Goal: Information Seeking & Learning: Find specific fact

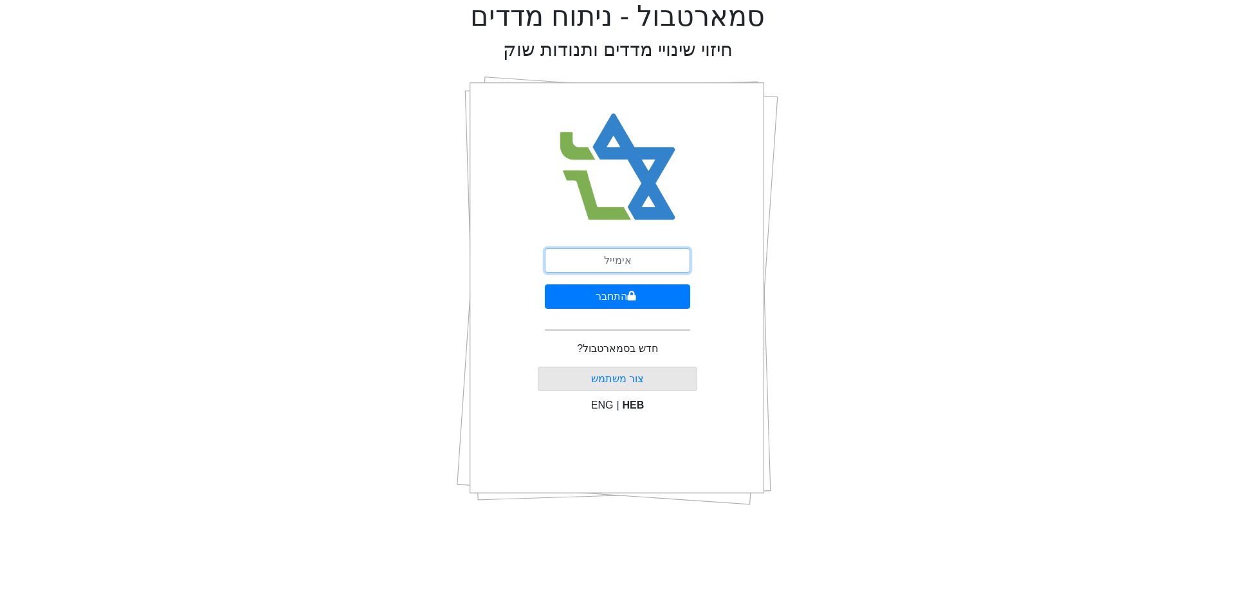
click at [609, 261] on input "email" at bounding box center [617, 260] width 145 height 24
type input "ד"
click at [545, 284] on button "התחבר" at bounding box center [617, 296] width 145 height 24
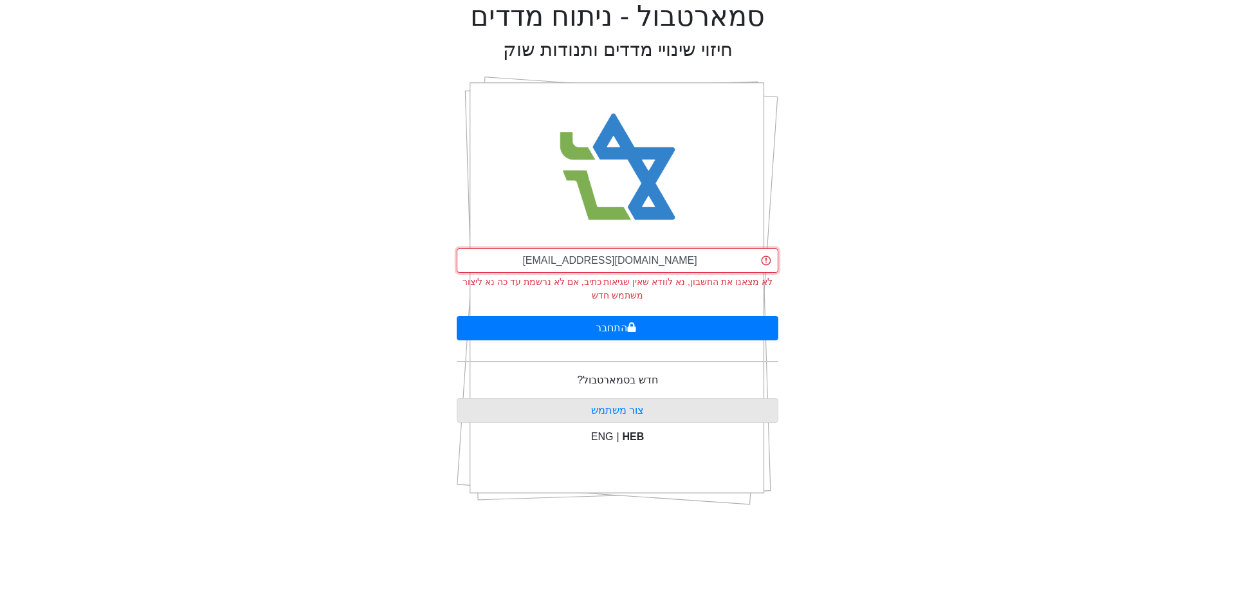
click at [629, 258] on input "sade.p@fibib.co.il" at bounding box center [618, 260] width 322 height 24
type input "[EMAIL_ADDRESS][DOMAIN_NAME]"
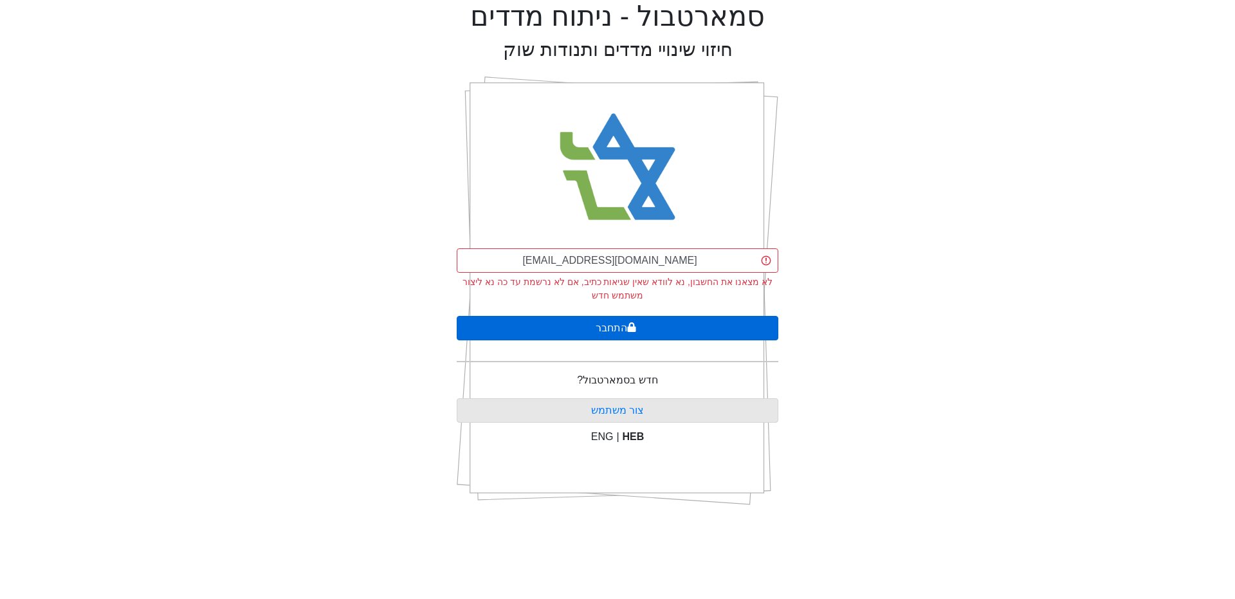
click at [644, 330] on button "התחבר" at bounding box center [618, 328] width 322 height 24
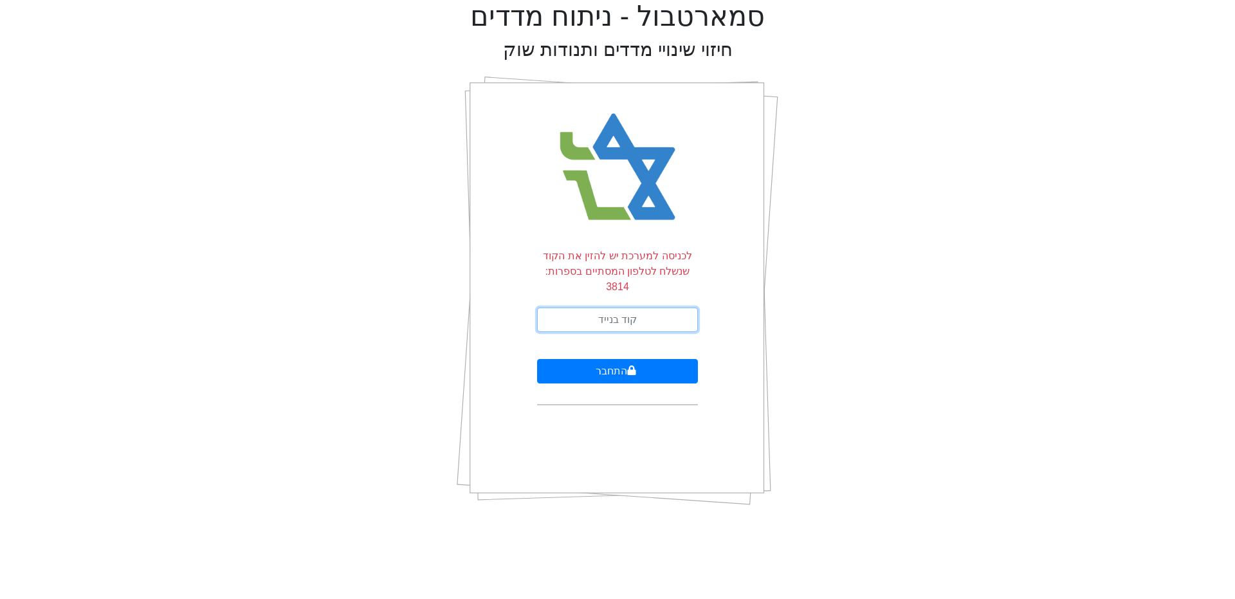
click at [607, 308] on input "text" at bounding box center [617, 320] width 161 height 24
type input "068288"
click at [537, 359] on button "התחבר" at bounding box center [617, 371] width 161 height 24
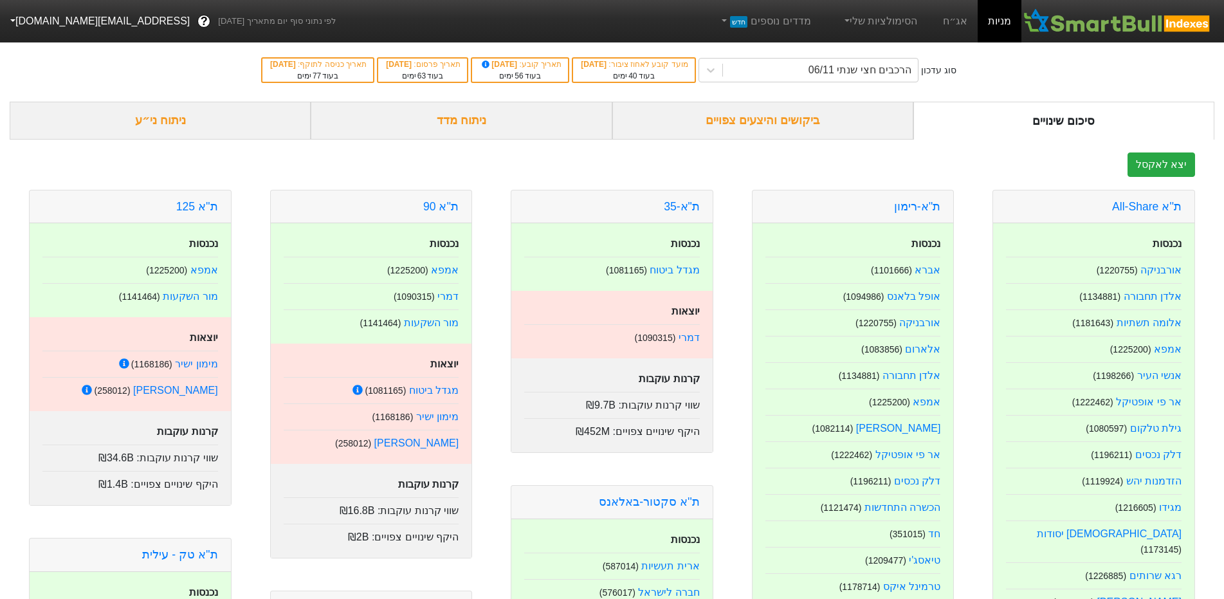
click at [479, 124] on div "ניתוח מדד" at bounding box center [461, 121] width 301 height 38
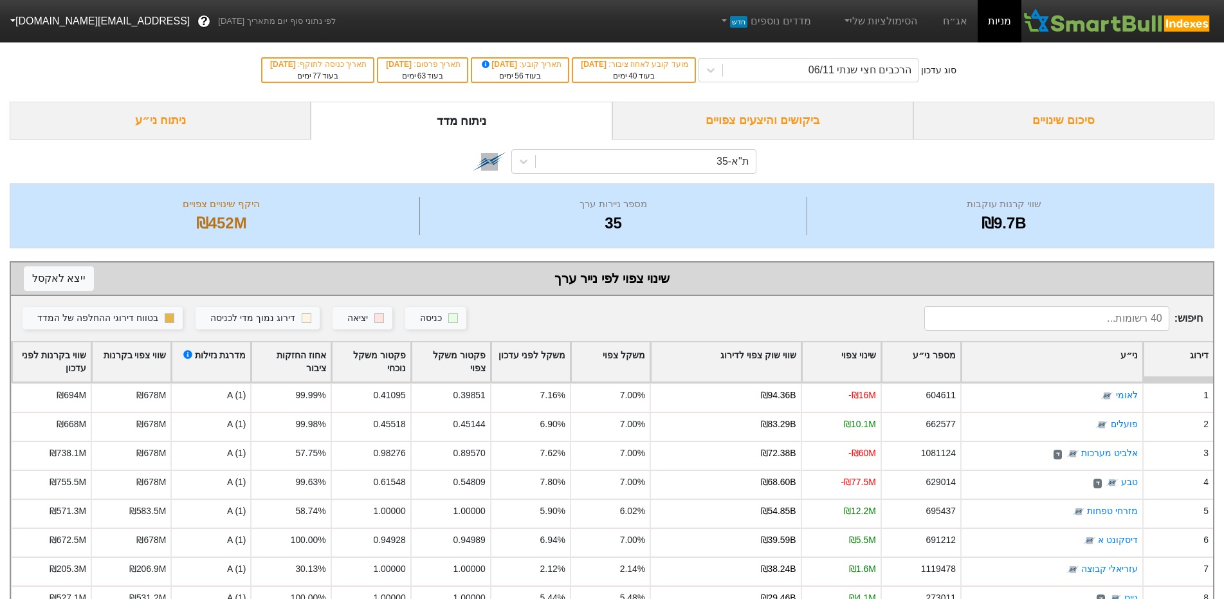
click at [792, 118] on div "ביקושים והיצעים צפויים" at bounding box center [763, 121] width 301 height 38
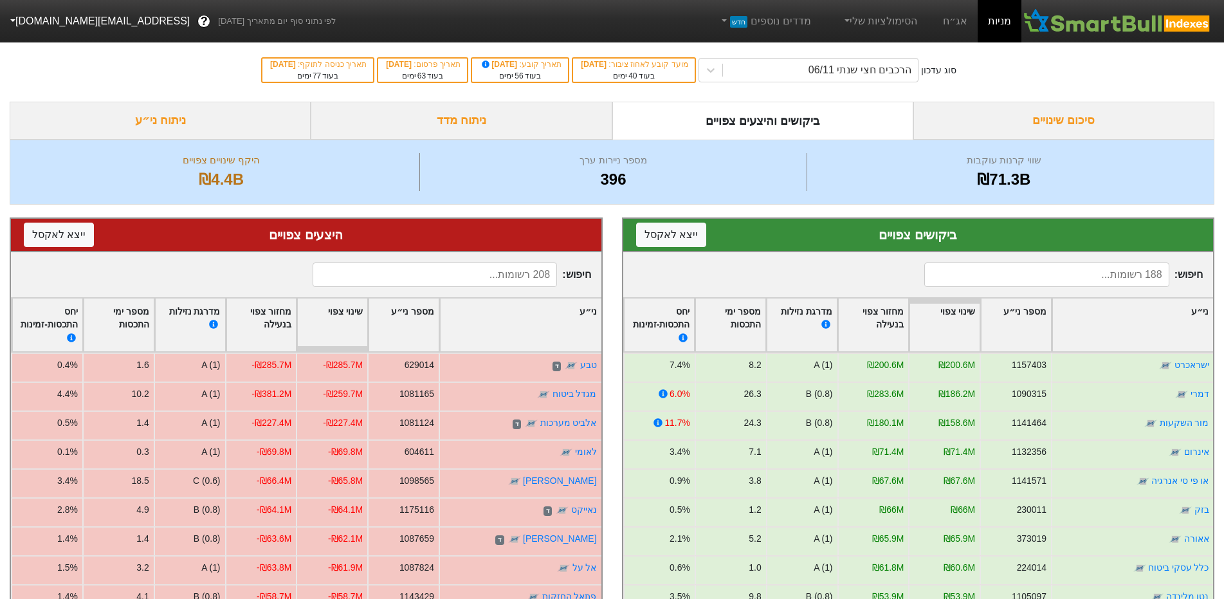
click at [963, 23] on link "אג״ח" at bounding box center [955, 21] width 45 height 42
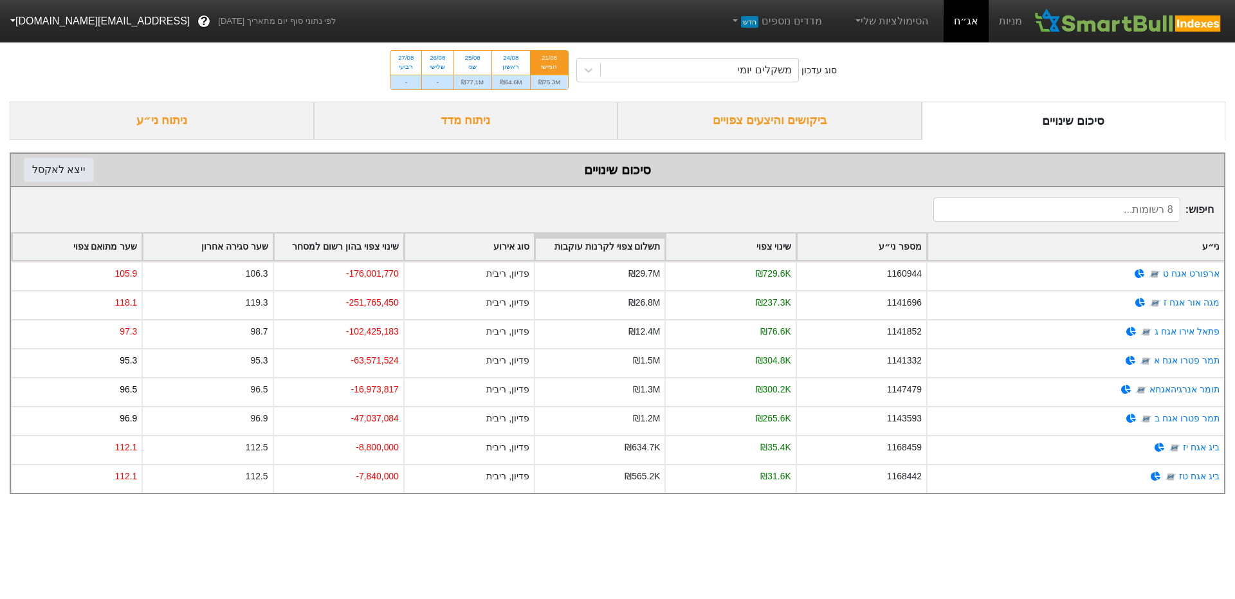
click at [67, 169] on button "ייצא ל אקסל" at bounding box center [59, 170] width 70 height 24
click at [185, 460] on div "112.5" at bounding box center [207, 449] width 131 height 29
click at [977, 25] on link "אג״ח" at bounding box center [966, 21] width 45 height 42
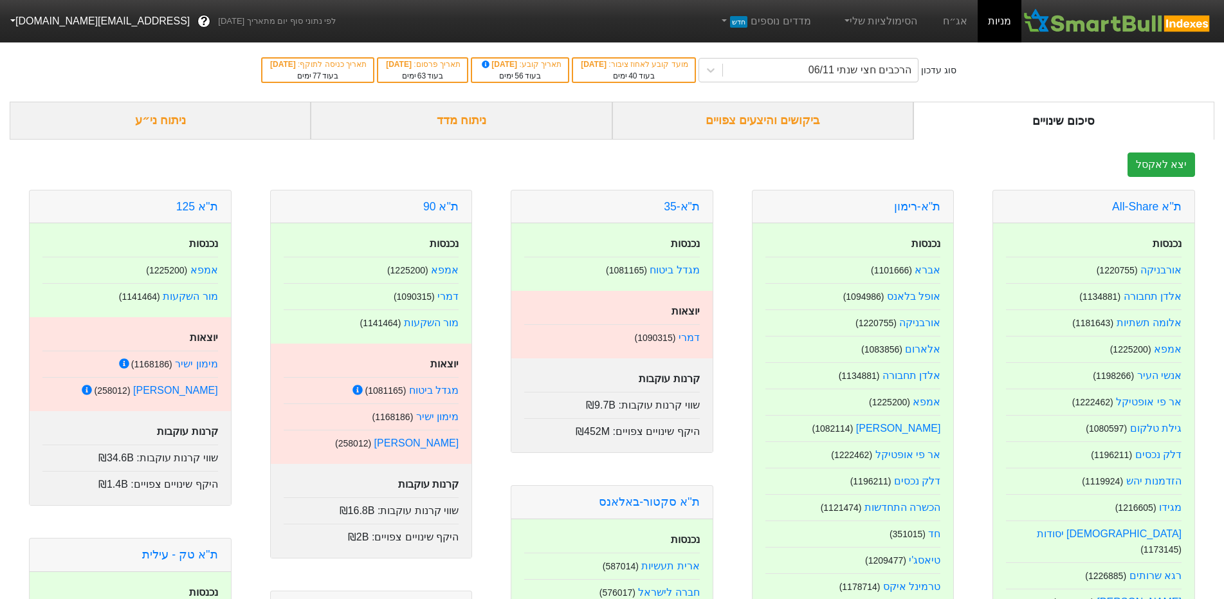
click at [955, 16] on link "אג״ח" at bounding box center [955, 21] width 45 height 42
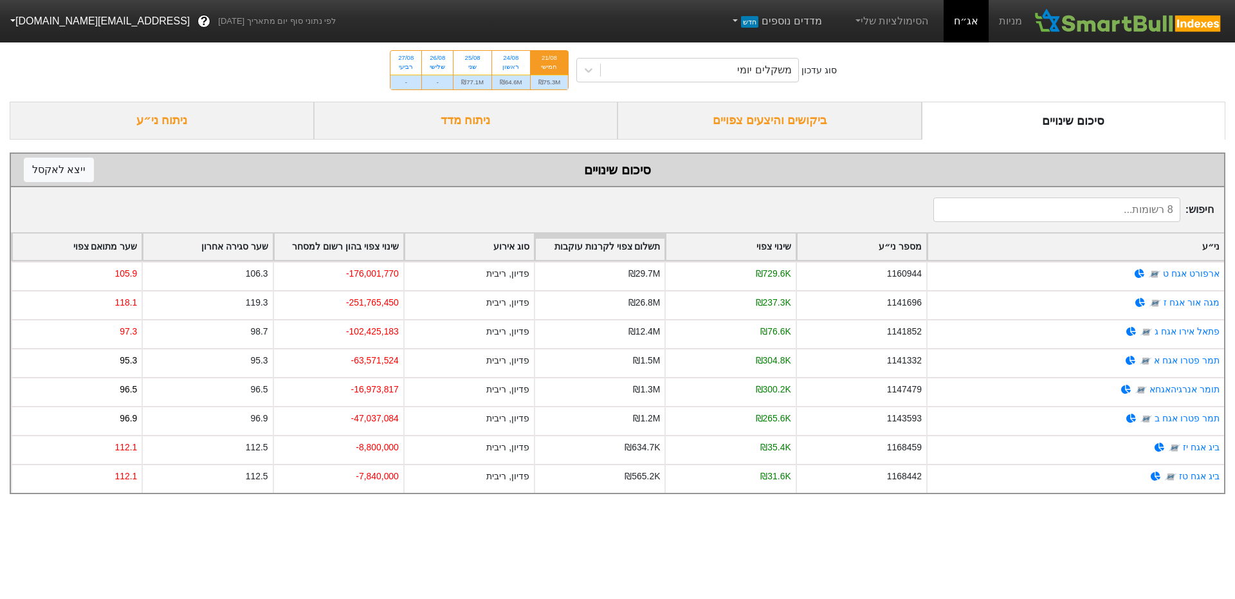
click at [758, 20] on span "חדש" at bounding box center [749, 22] width 17 height 12
click at [680, 69] on div "משקלים יומי" at bounding box center [700, 70] width 198 height 23
click at [293, 46] on div "סוג עדכון משקלים יומי 21/08 חמישי ₪75.3M 24/08 ראשון ₪64.6M 25/08 שני ₪77.1M 26…" at bounding box center [617, 70] width 1235 height 63
click at [1011, 29] on link "מניות" at bounding box center [1011, 21] width 44 height 42
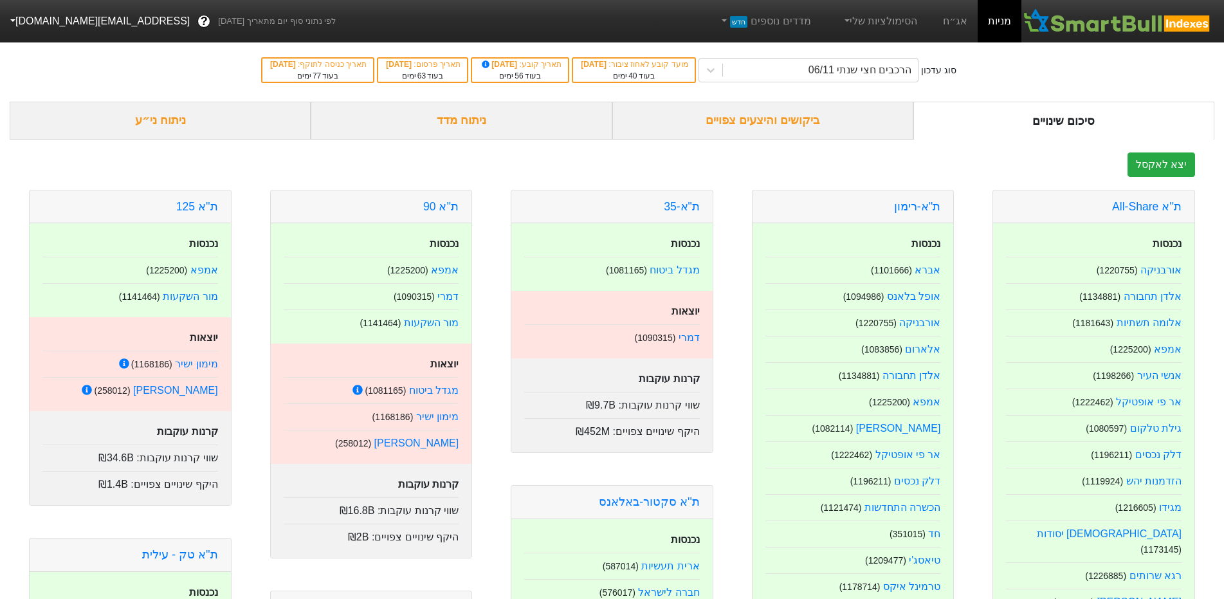
click at [966, 23] on link "אג״ח" at bounding box center [955, 21] width 45 height 42
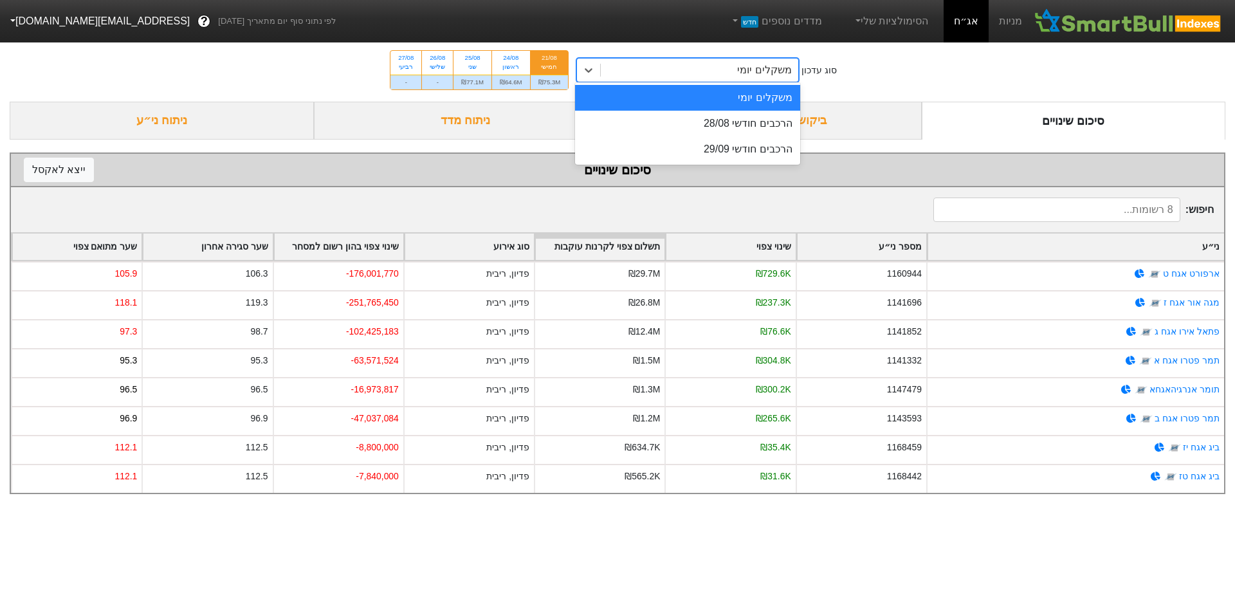
click at [595, 76] on icon at bounding box center [588, 70] width 13 height 13
click at [690, 128] on div "הרכבים חודשי 28/08" at bounding box center [687, 124] width 225 height 26
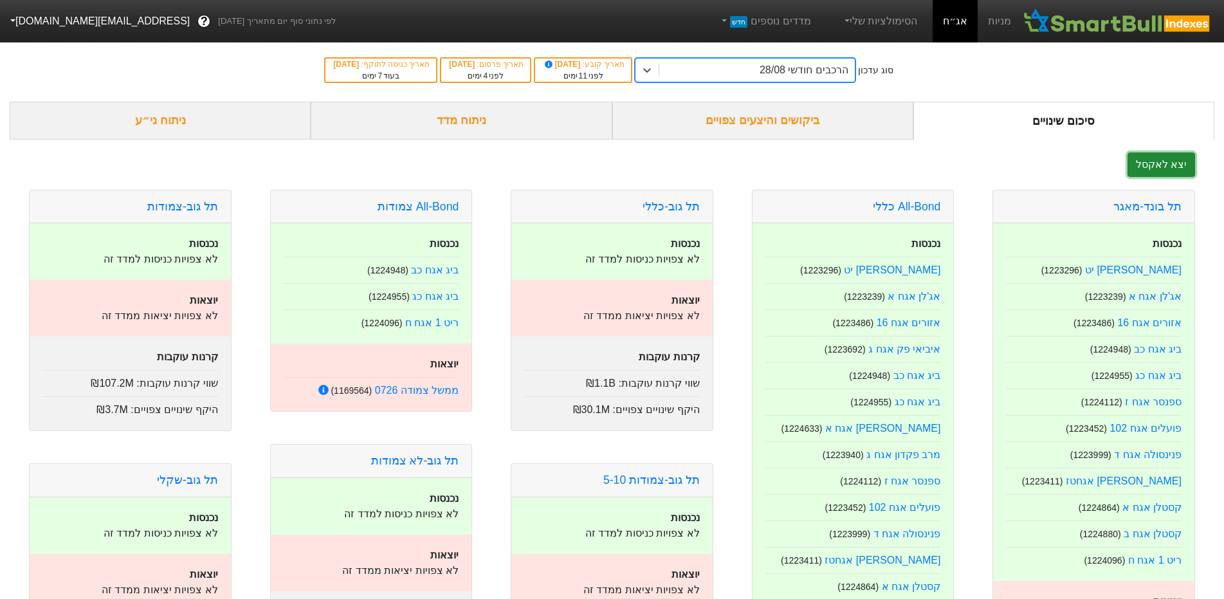
click at [1167, 163] on button "יצא לאקסל" at bounding box center [1162, 164] width 68 height 24
click at [801, 138] on div "ביקושים והיצעים צפויים" at bounding box center [763, 121] width 301 height 38
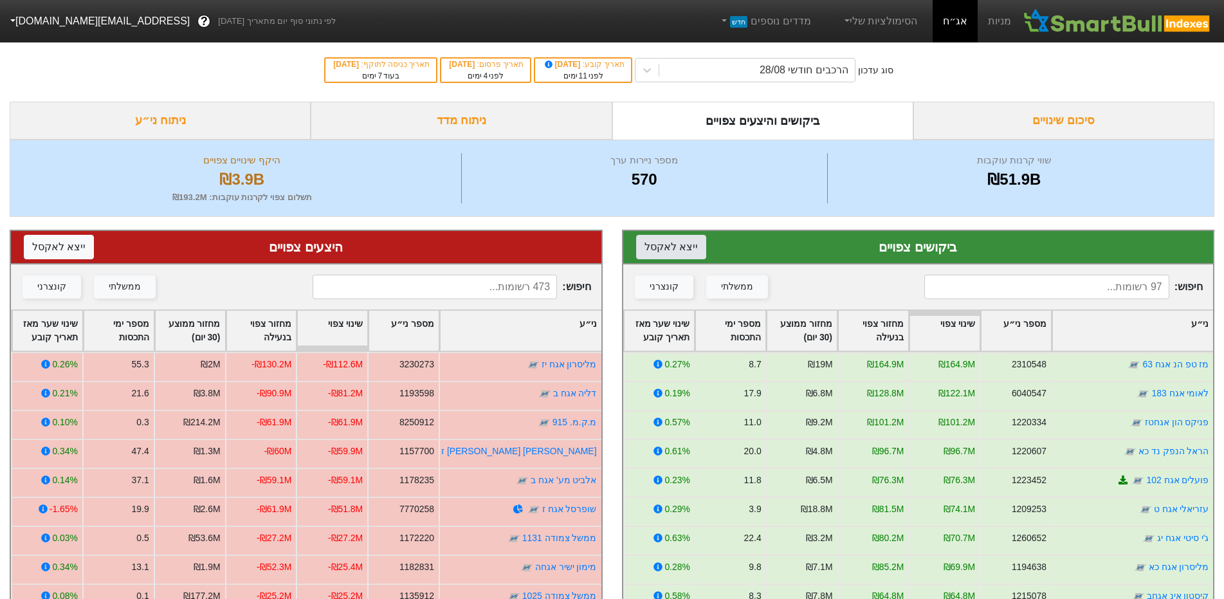
click at [672, 257] on button "ייצא ל אקסל" at bounding box center [671, 247] width 70 height 24
click at [57, 243] on button "ייצא ל אקסל" at bounding box center [59, 247] width 70 height 24
click at [522, 178] on div "570" at bounding box center [644, 179] width 359 height 23
click at [662, 182] on div "570" at bounding box center [644, 179] width 359 height 23
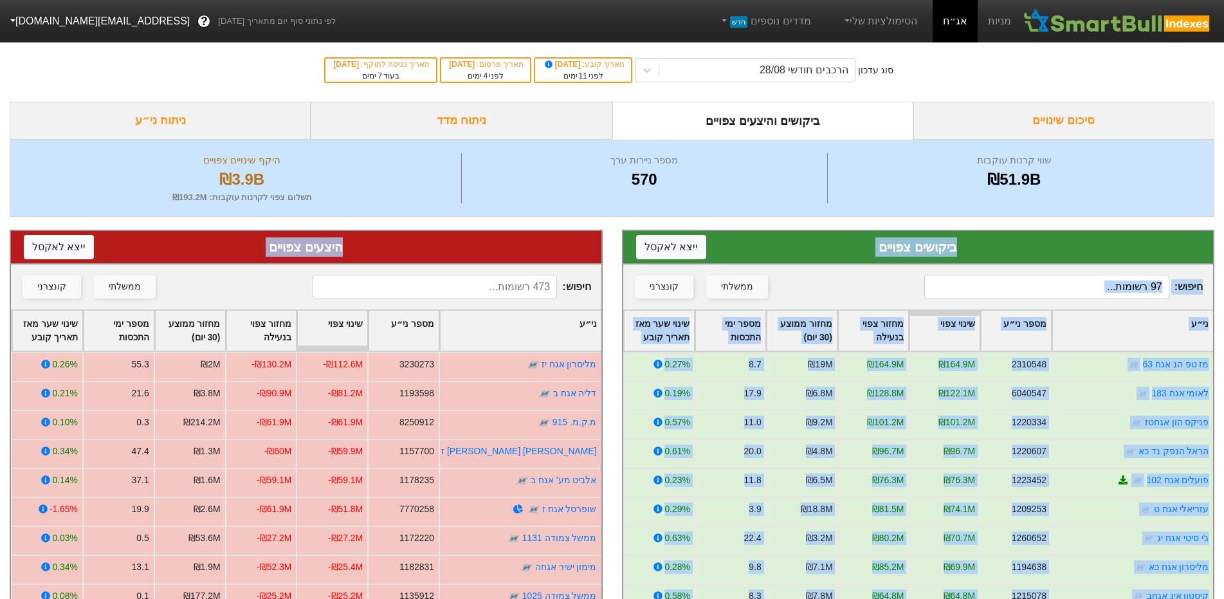
drag, startPoint x: 1162, startPoint y: 236, endPoint x: 504, endPoint y: 264, distance: 658.2
click at [475, 270] on div "ביקושים צפויים ייצא ל אקסל חיפוש : ממשלתי קונצרני ני״ע מספר ני״ע שינוי צפוי מחז…" at bounding box center [612, 517] width 1224 height 600
click at [882, 258] on div "ביקושים צפויים ייצא ל אקסל" at bounding box center [918, 247] width 591 height 33
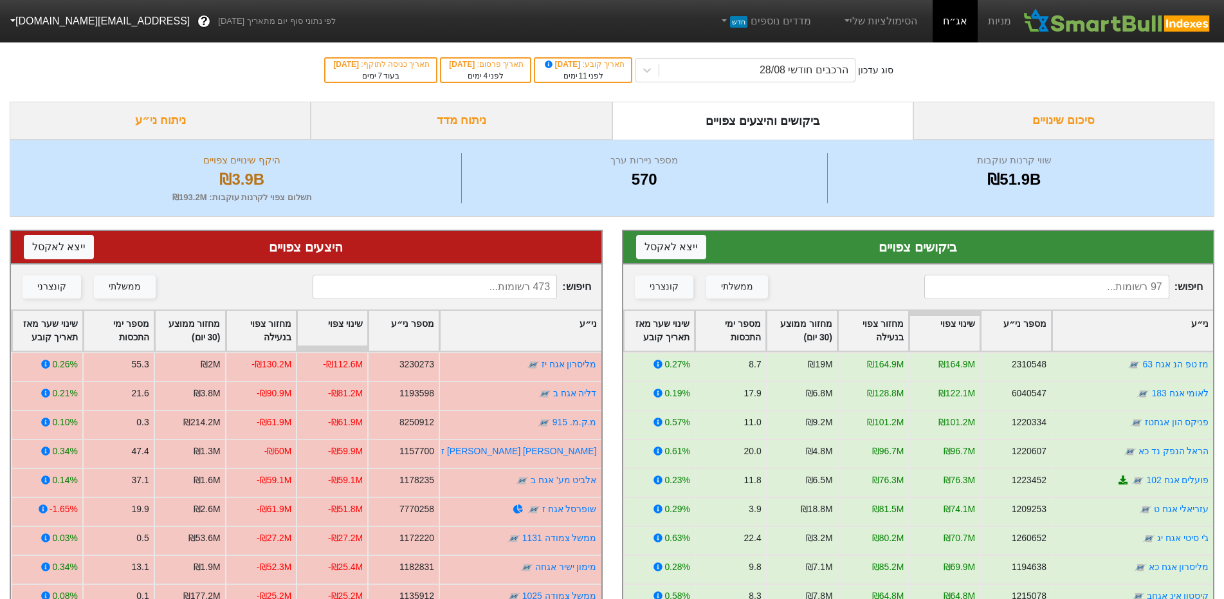
drag, startPoint x: 1194, startPoint y: 325, endPoint x: 1095, endPoint y: 331, distance: 99.3
click at [1094, 331] on div "ני״ע" at bounding box center [1133, 331] width 161 height 40
click at [1103, 321] on div "ני״ע" at bounding box center [1133, 331] width 161 height 40
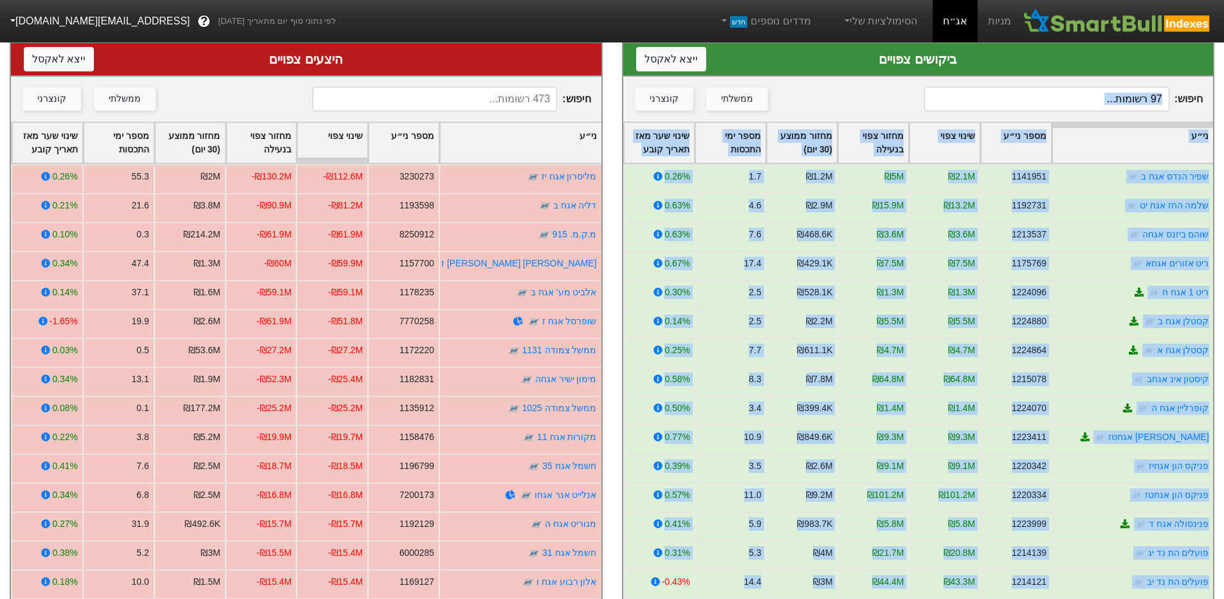
scroll to position [226, 0]
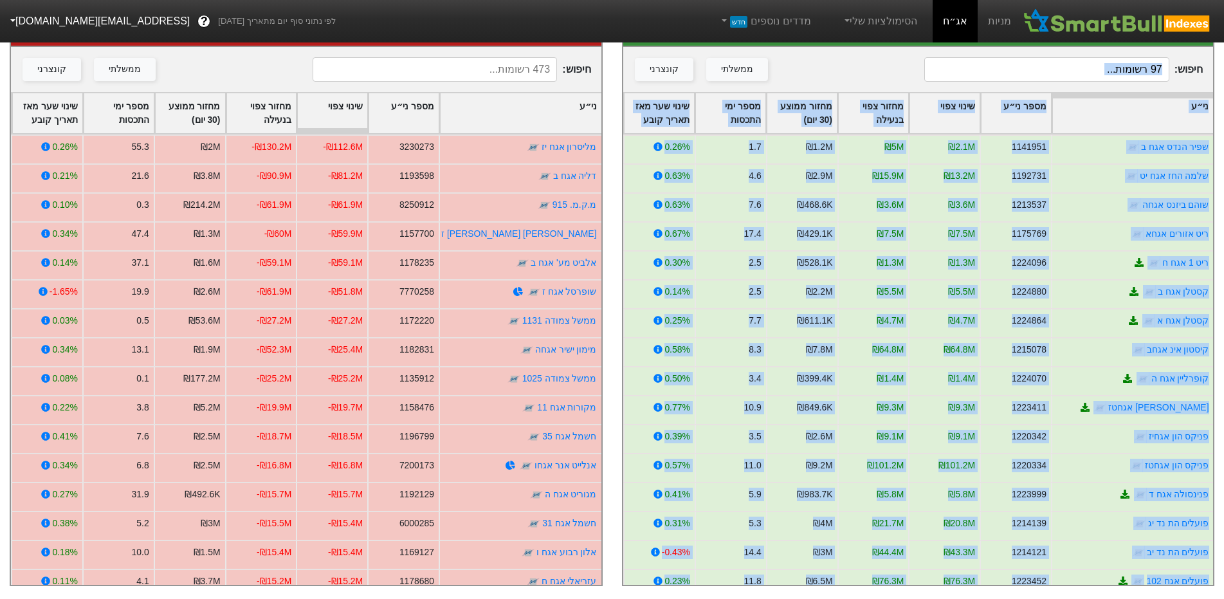
drag, startPoint x: 1195, startPoint y: 297, endPoint x: 649, endPoint y: 566, distance: 608.9
click at [651, 567] on div "ביקושים צפויים ייצא ל אקסל חיפוש : ממשלתי קונצרני ני״ע מספר ני״ע שינוי צפוי מחז…" at bounding box center [918, 299] width 593 height 574
copy div "loremi dolorsi am״c adip el״s doeiu temp incid utla etdolo magna aliqu (92 eni)…"
click at [1058, 192] on div "שוהם ביזנס אגחה" at bounding box center [1132, 206] width 162 height 29
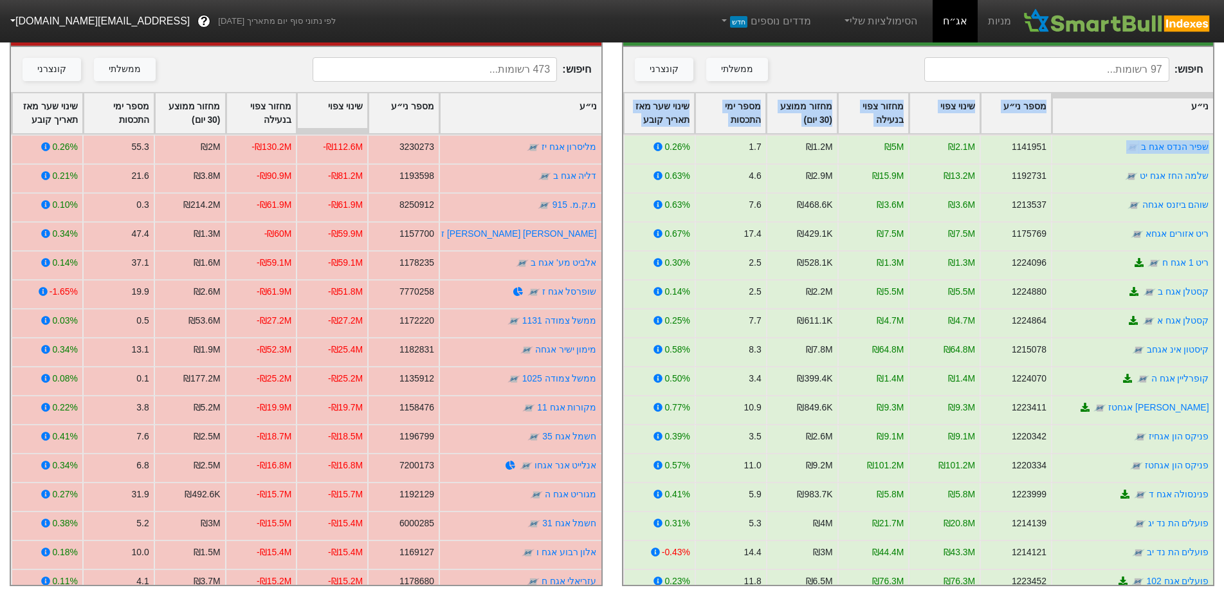
drag, startPoint x: 1093, startPoint y: 113, endPoint x: 1028, endPoint y: 124, distance: 65.9
click at [1028, 124] on div "ני״ע מספר ני״ע שינוי צפוי מחזור צפוי בנעילה מחזור ממוצע (30 יום) מספר ימי התכסו…" at bounding box center [918, 338] width 591 height 493
click at [1028, 134] on div "1141951" at bounding box center [1015, 148] width 71 height 29
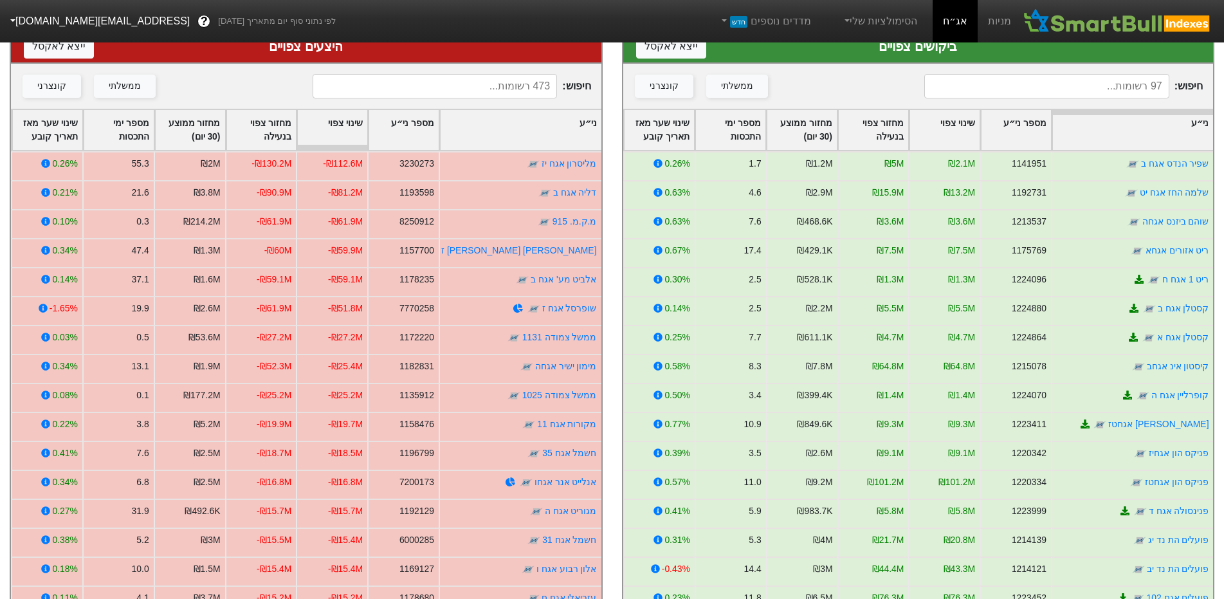
scroll to position [136, 0]
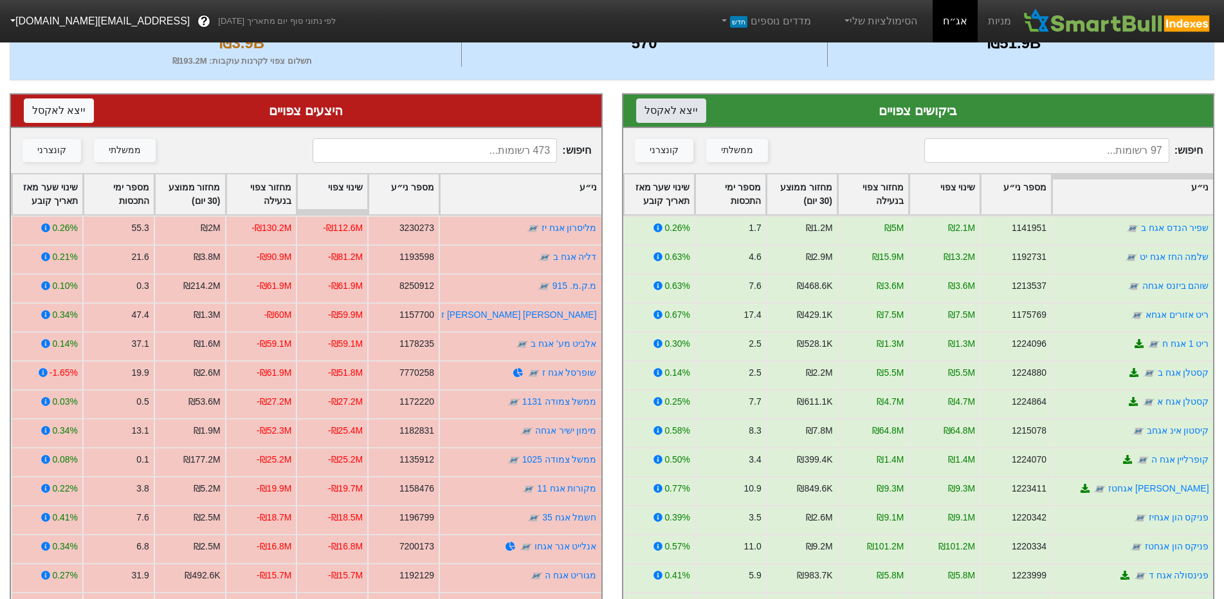
click at [690, 113] on button "ייצא ל אקסל" at bounding box center [671, 110] width 70 height 24
